Goal: Transaction & Acquisition: Purchase product/service

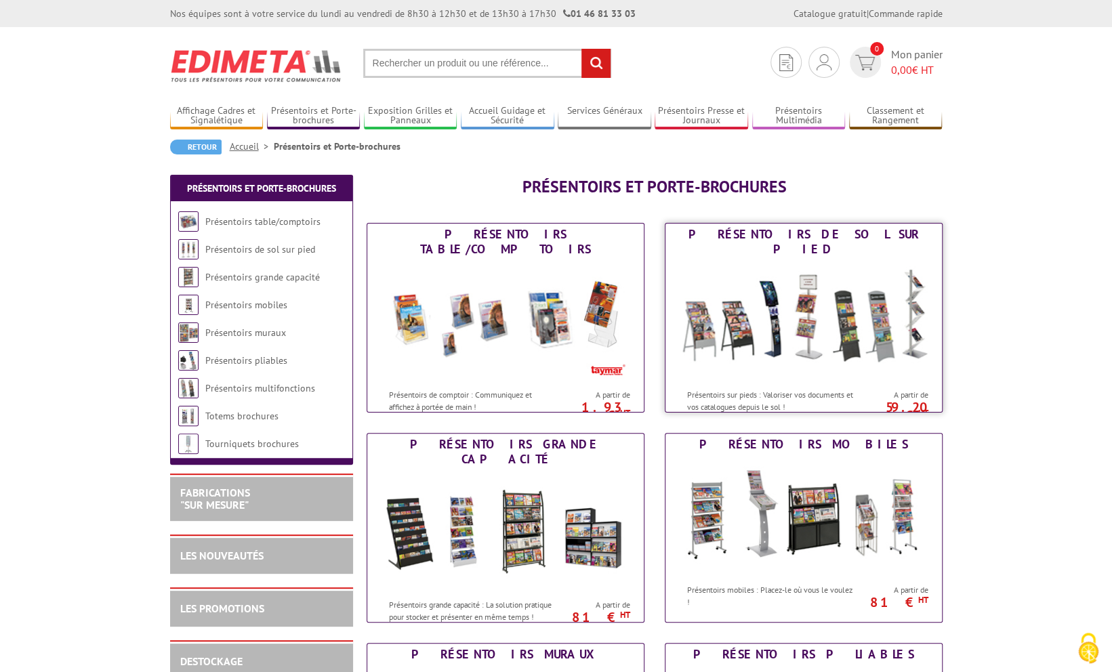
click at [835, 336] on img at bounding box center [803, 321] width 251 height 122
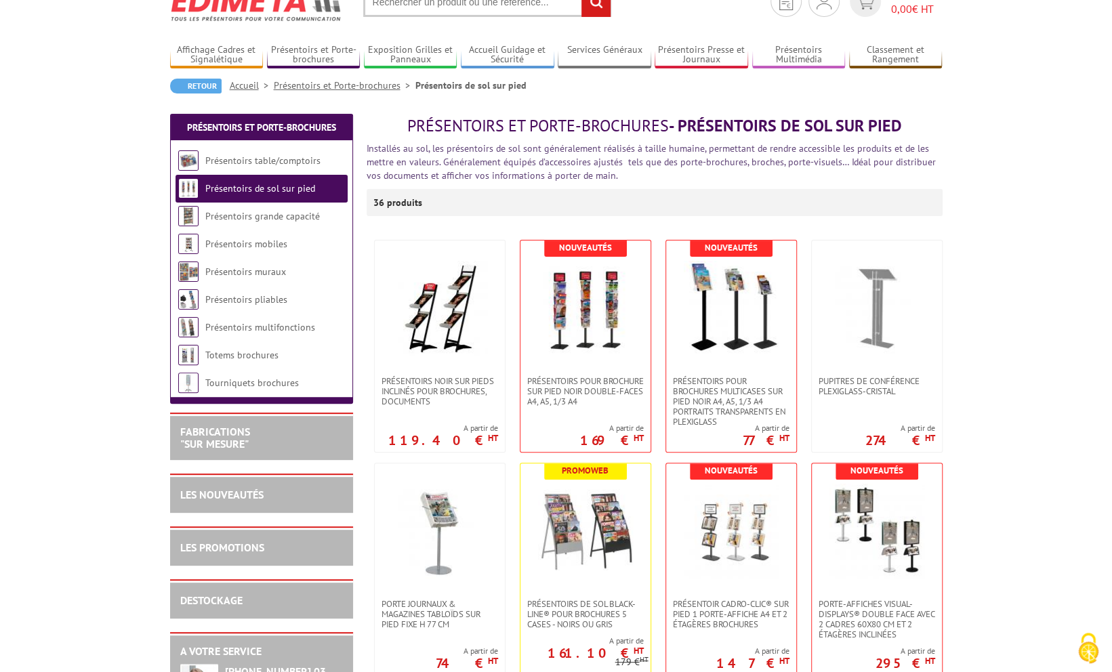
scroll to position [68, 0]
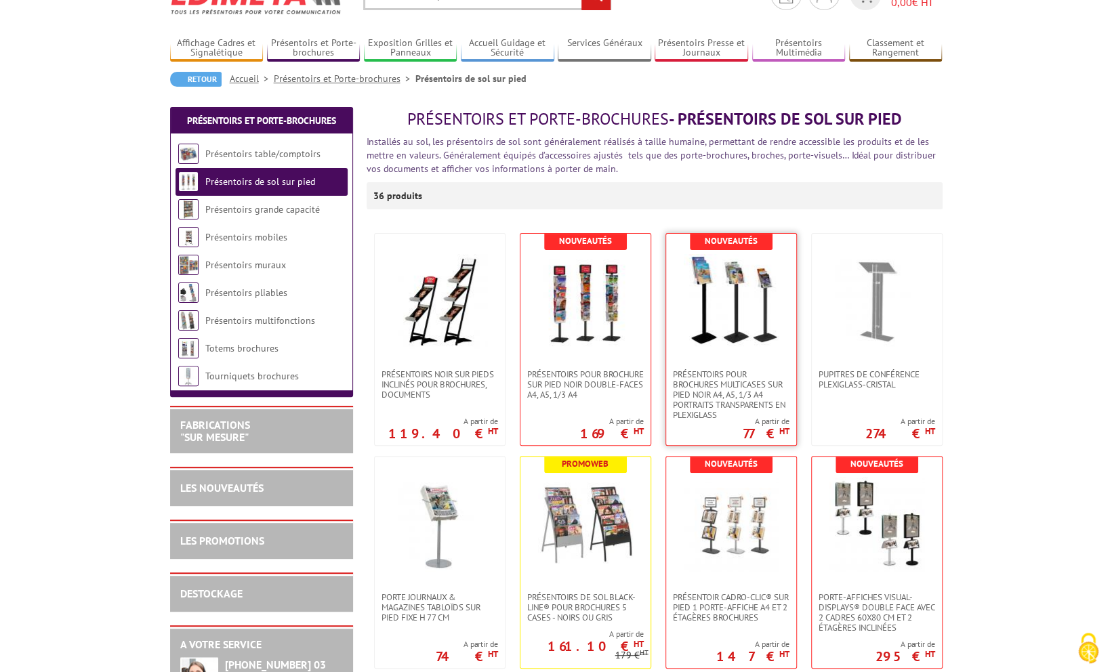
click at [732, 320] on img at bounding box center [730, 301] width 95 height 95
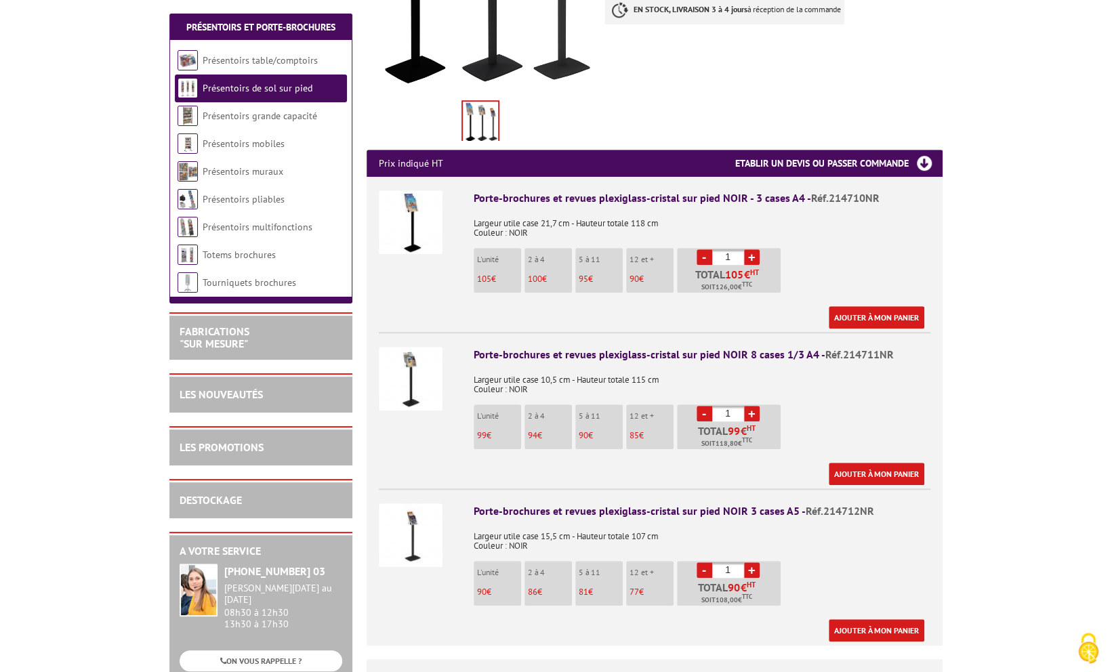
scroll to position [406, 0]
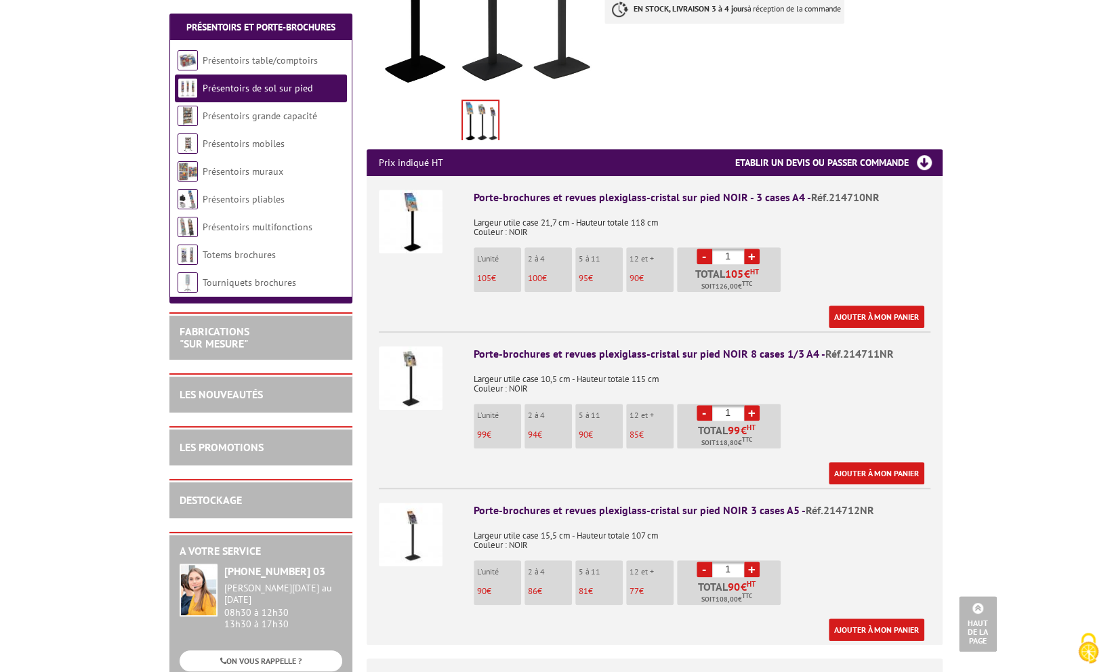
click at [408, 520] on img at bounding box center [411, 535] width 64 height 64
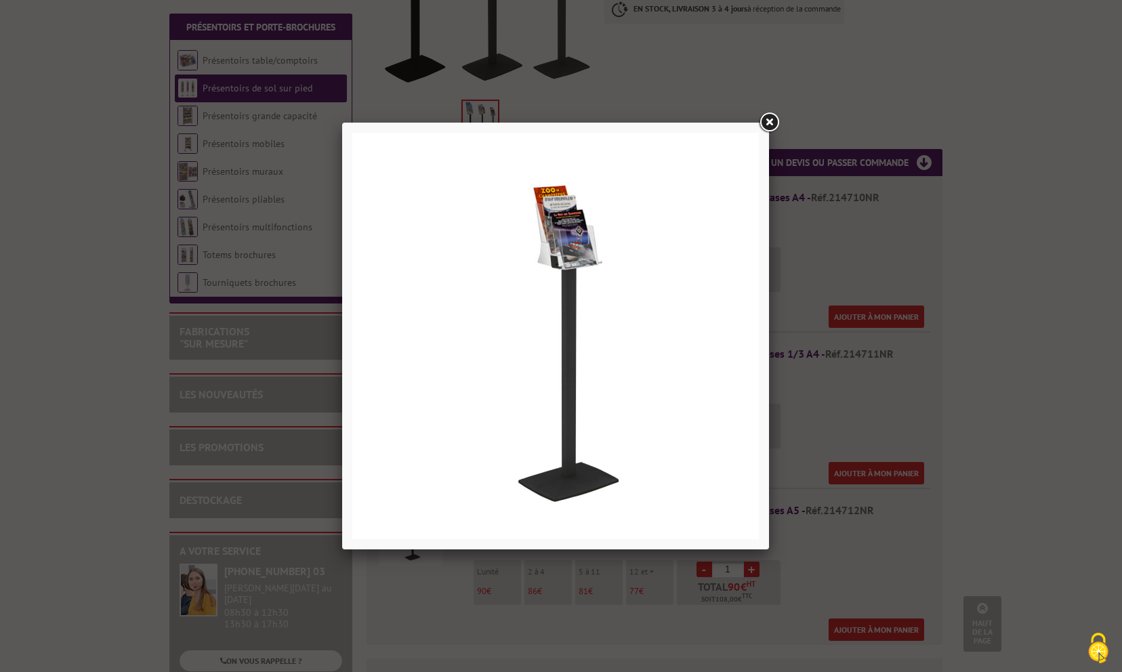
click at [770, 121] on link at bounding box center [769, 122] width 24 height 24
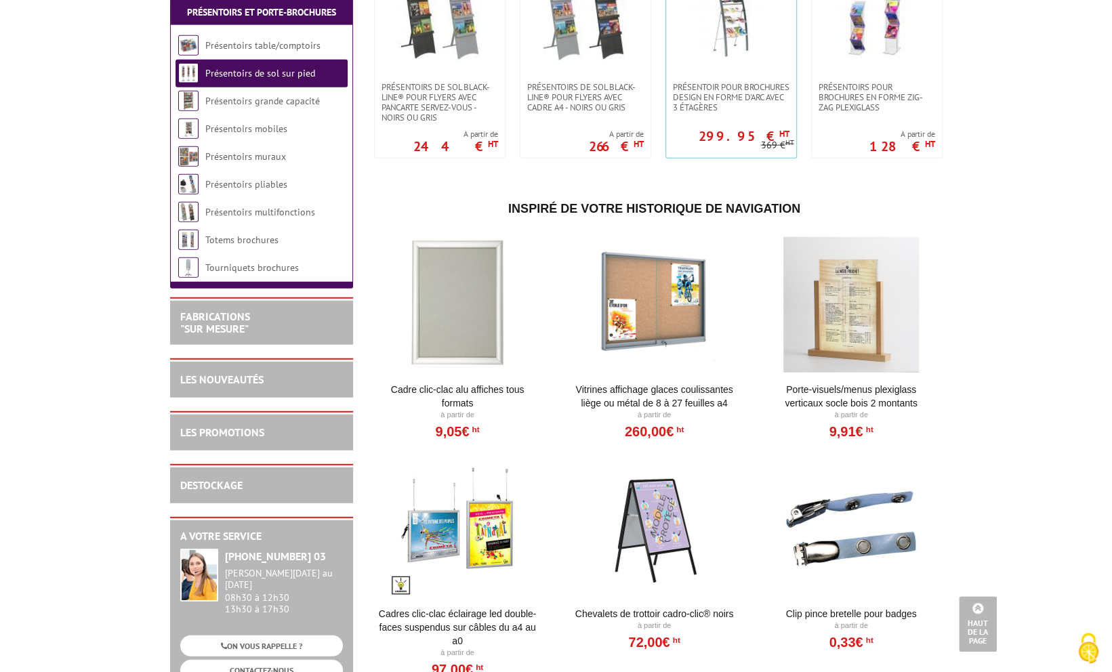
scroll to position [2235, 0]
